Goal: Information Seeking & Learning: Learn about a topic

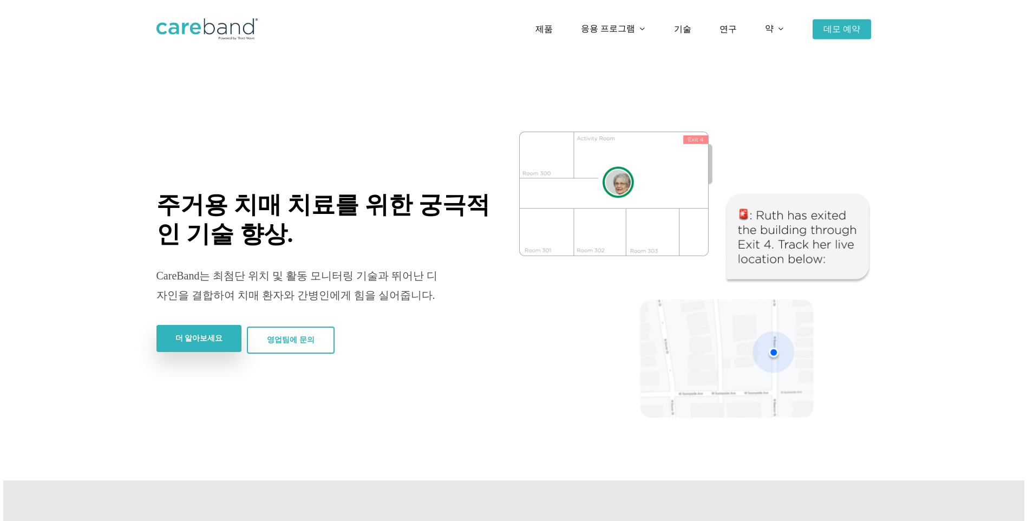
click at [196, 352] on link "더 알아보세요" at bounding box center [200, 338] width 86 height 27
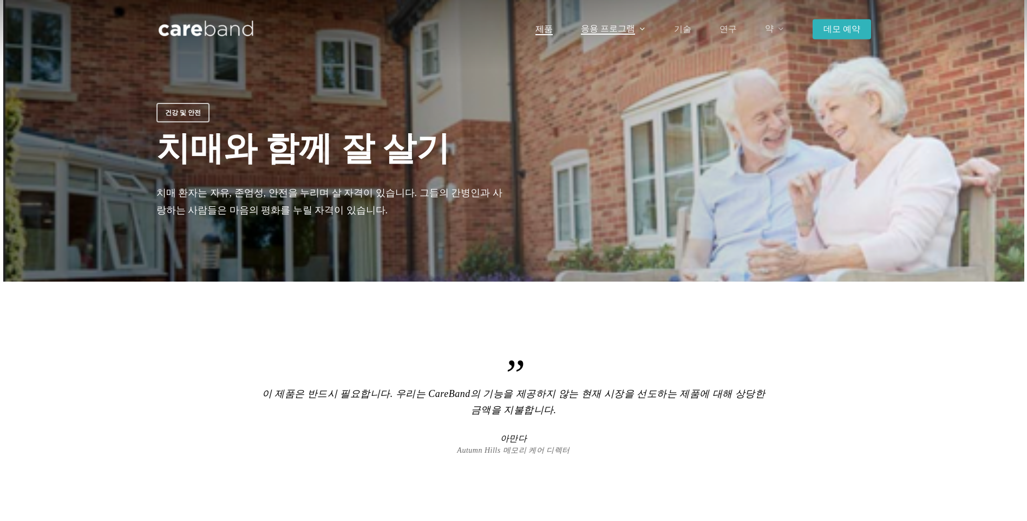
click at [542, 29] on span "제품" at bounding box center [544, 28] width 17 height 9
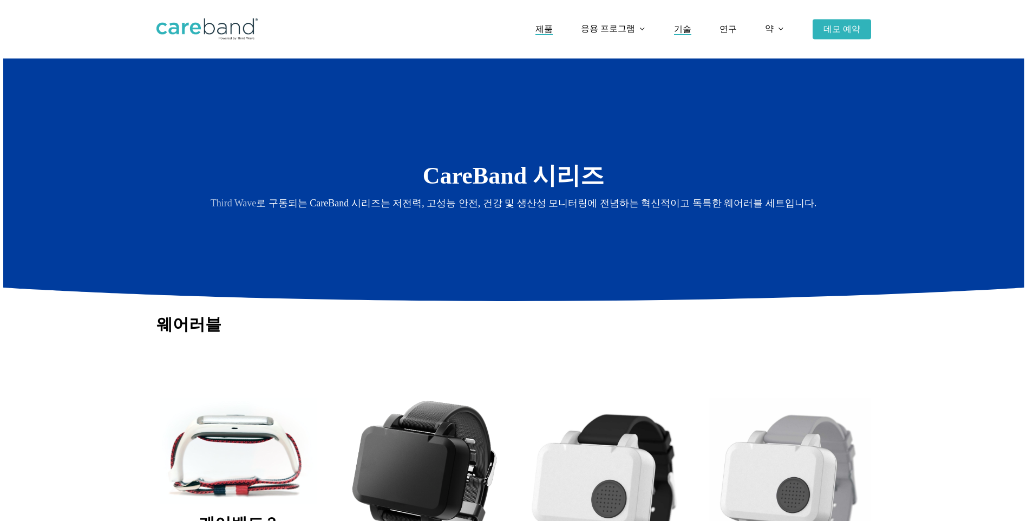
click at [684, 29] on span "기술" at bounding box center [682, 28] width 17 height 9
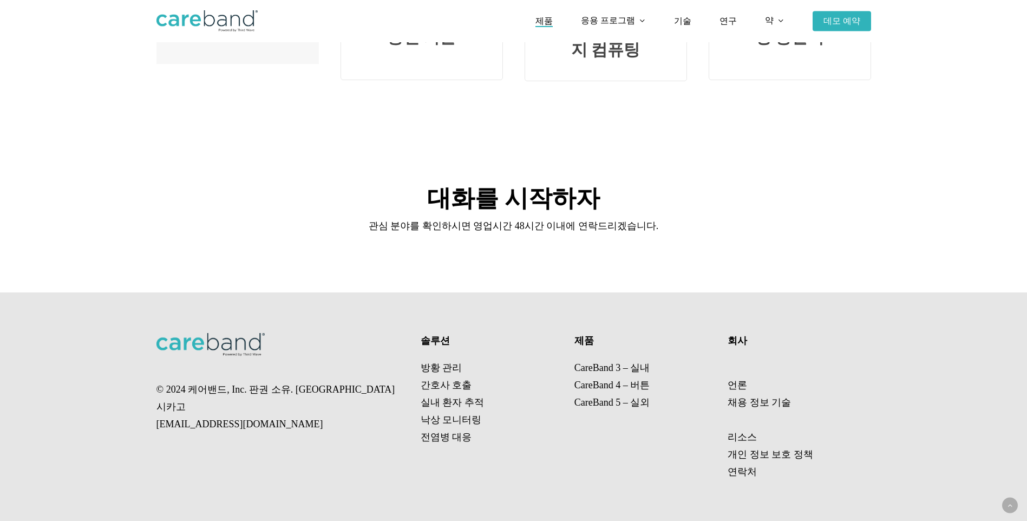
scroll to position [2150, 0]
click at [608, 406] on link "CareBand 5 – 실외" at bounding box center [612, 402] width 75 height 11
